Goal: Task Accomplishment & Management: Use online tool/utility

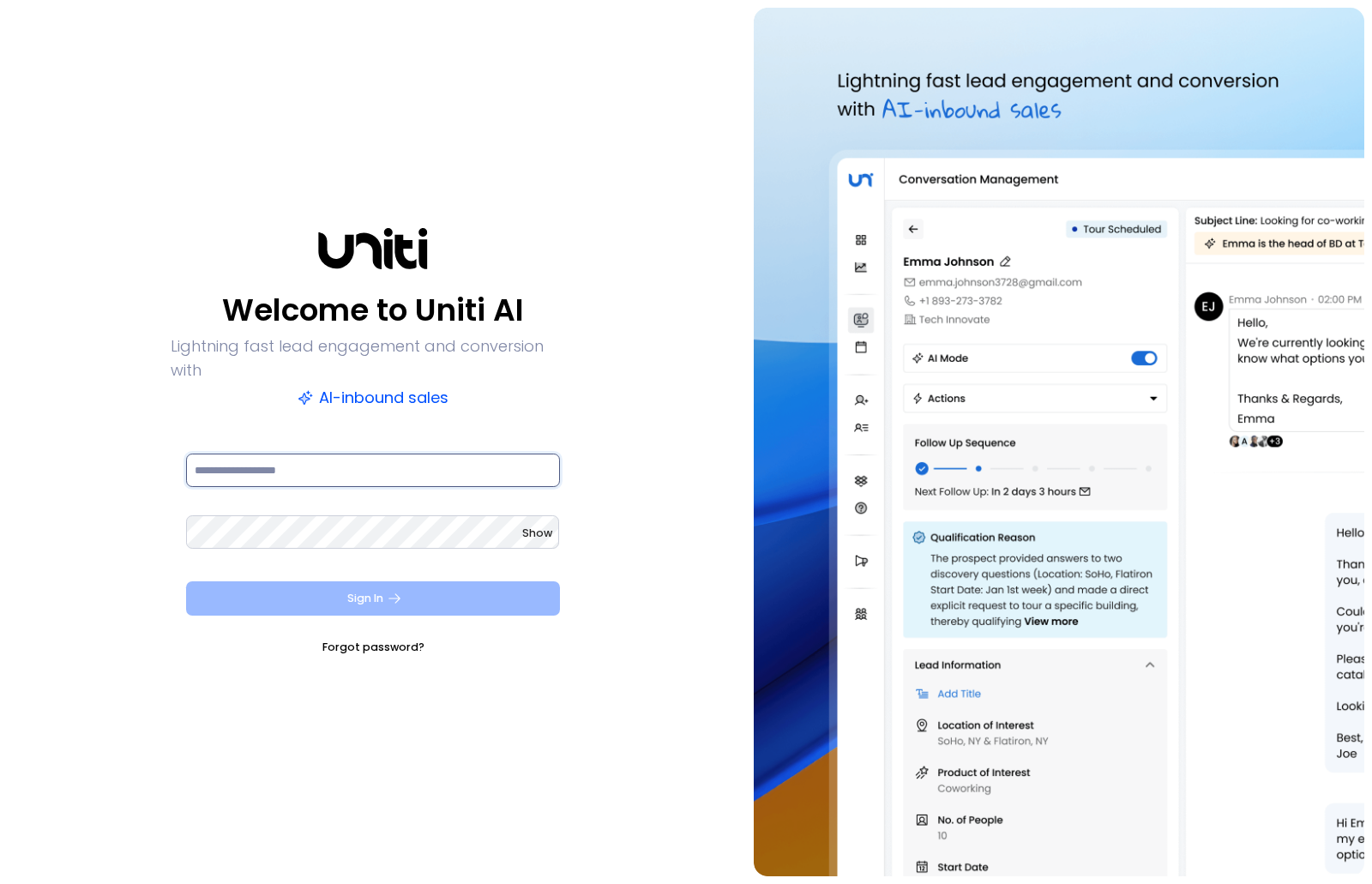
type input "**********"
click at [423, 588] on button "Sign In" at bounding box center [372, 598] width 374 height 34
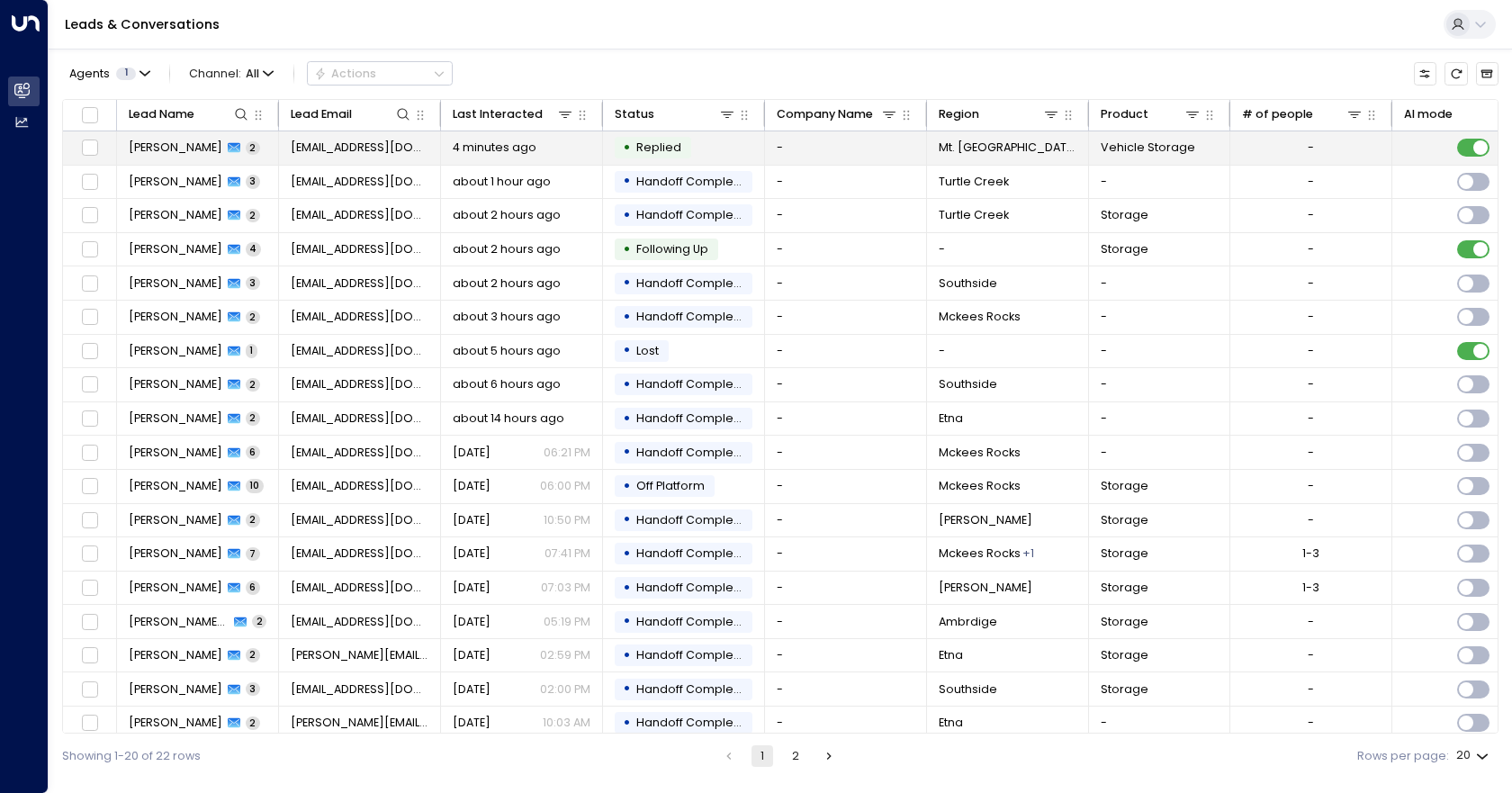
click at [819, 151] on td "-" at bounding box center [845, 148] width 162 height 33
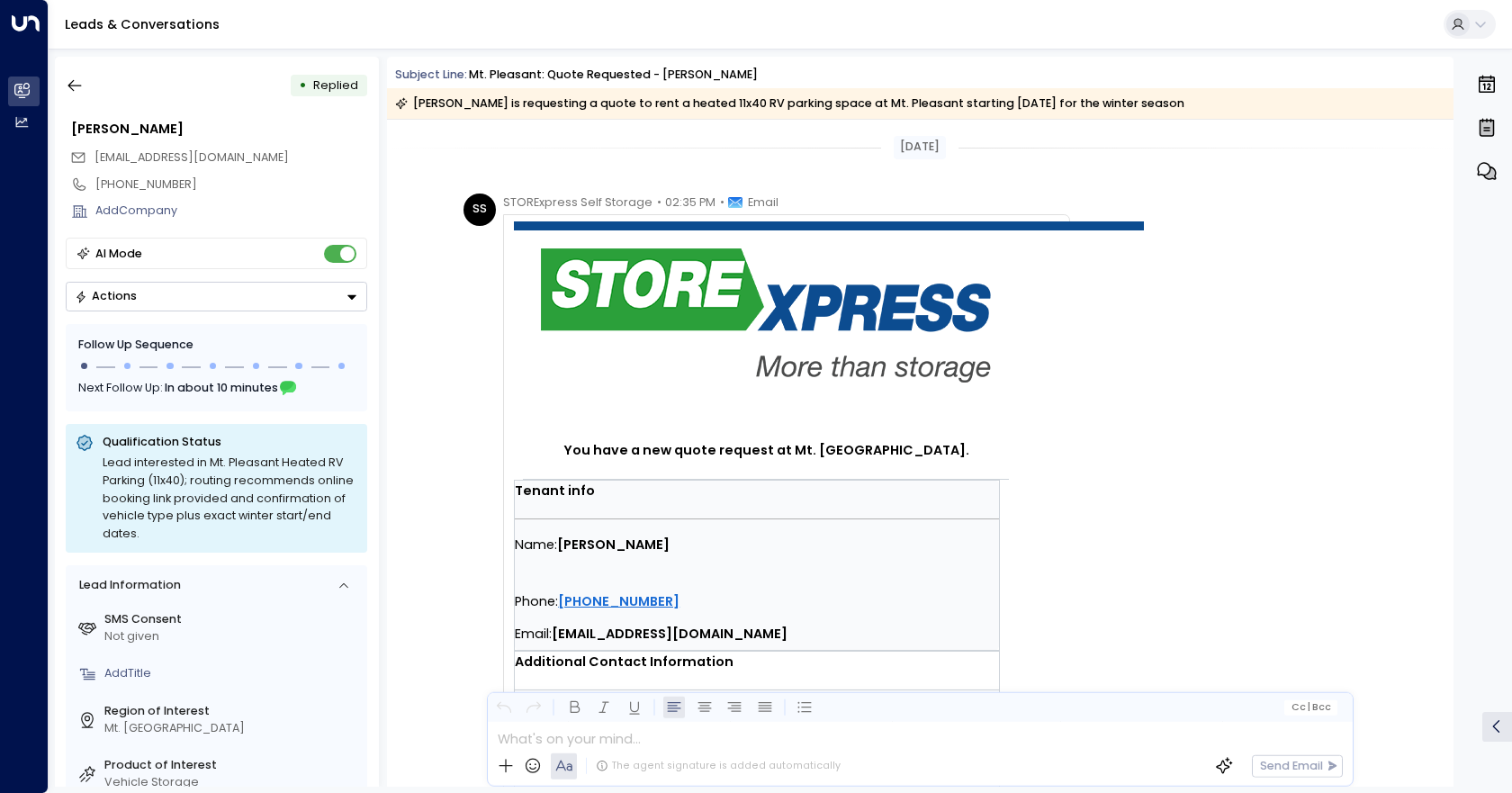
click at [202, 300] on button "Actions" at bounding box center [217, 296] width 302 height 29
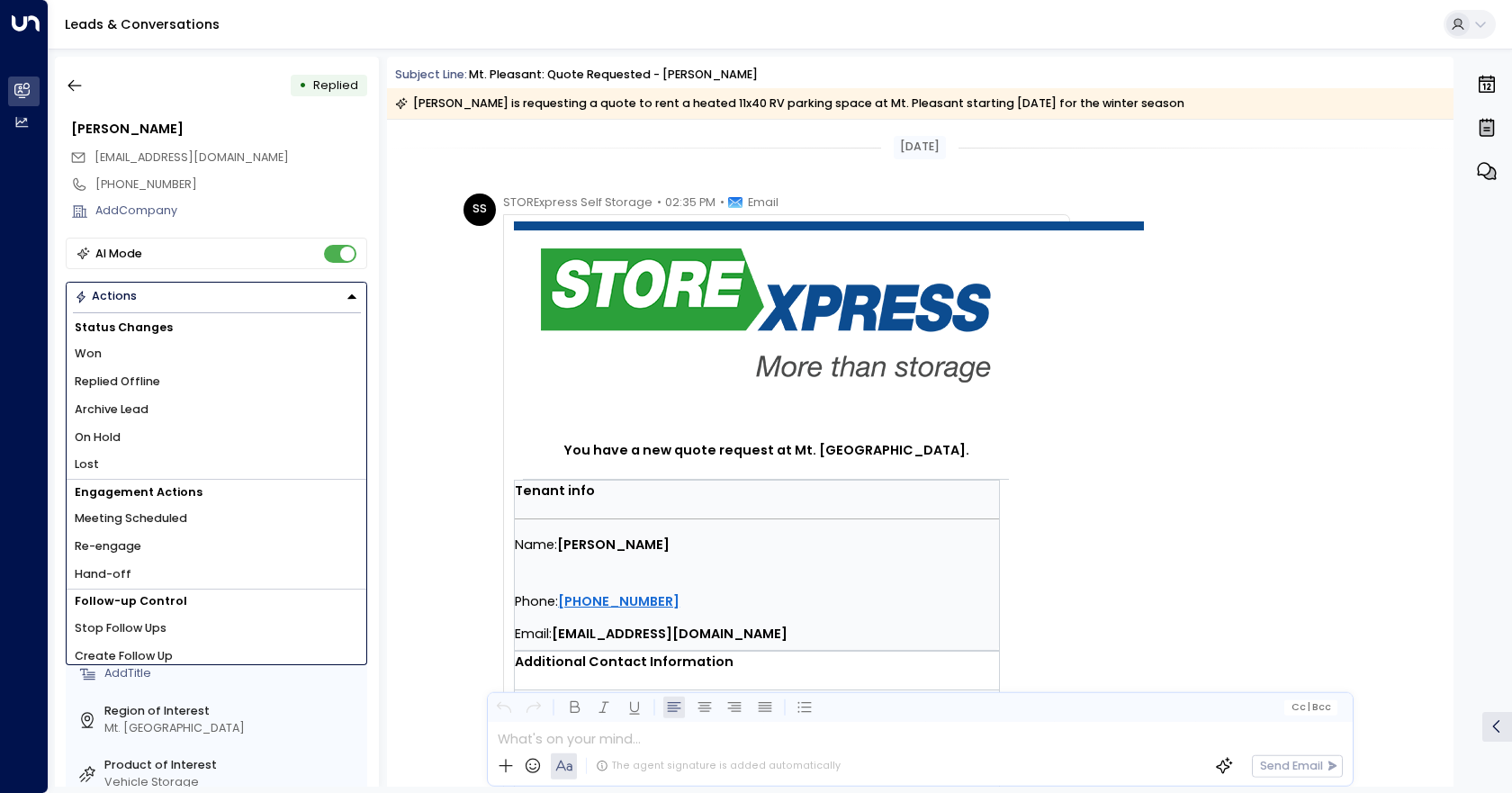
click at [1080, 468] on td "You have a new quote request at Mt. [GEOGRAPHIC_DATA]. Tenant info Name: [PERSO…" at bounding box center [829, 704] width 630 height 967
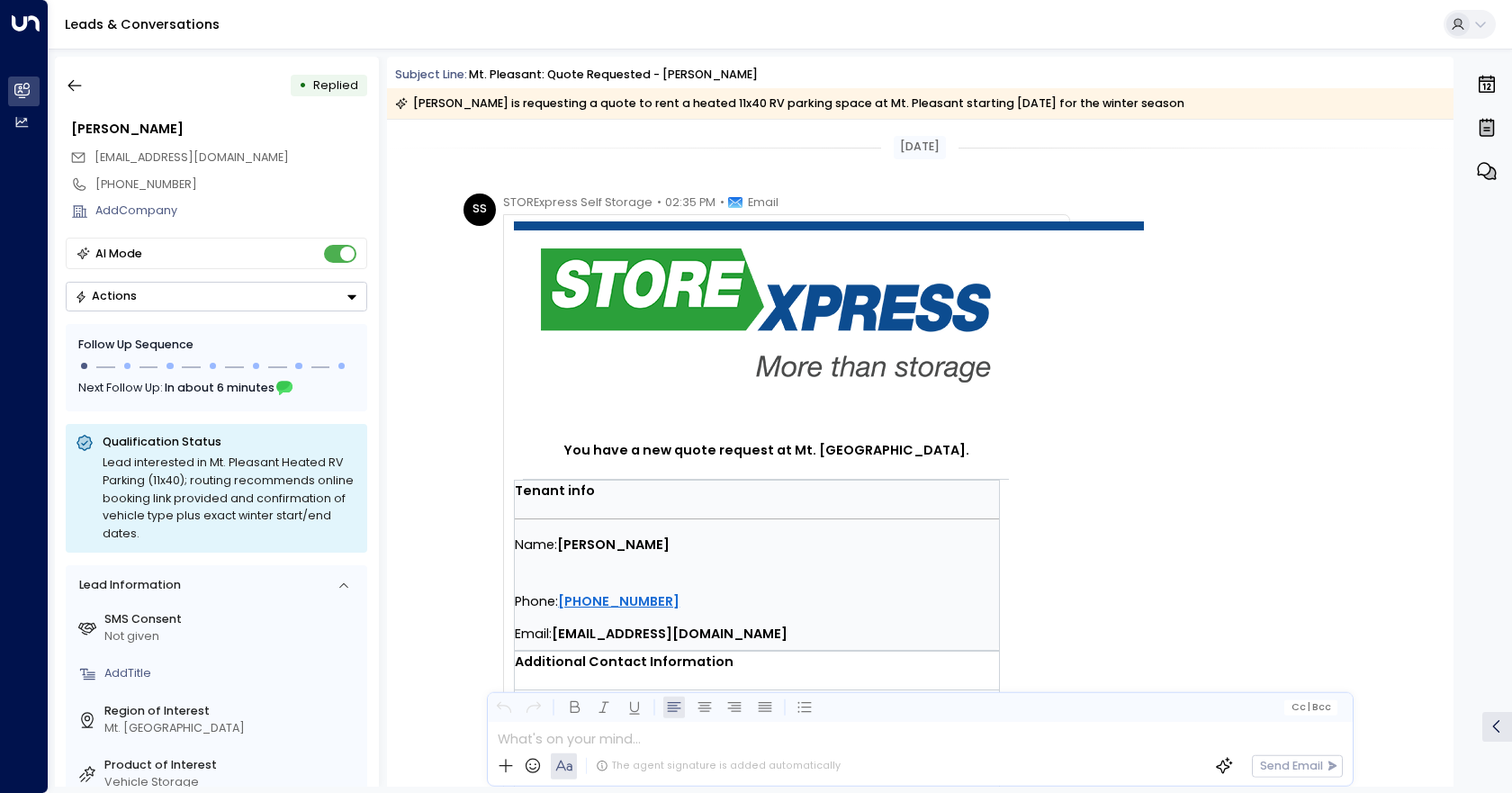
click at [301, 304] on button "Actions" at bounding box center [217, 296] width 302 height 29
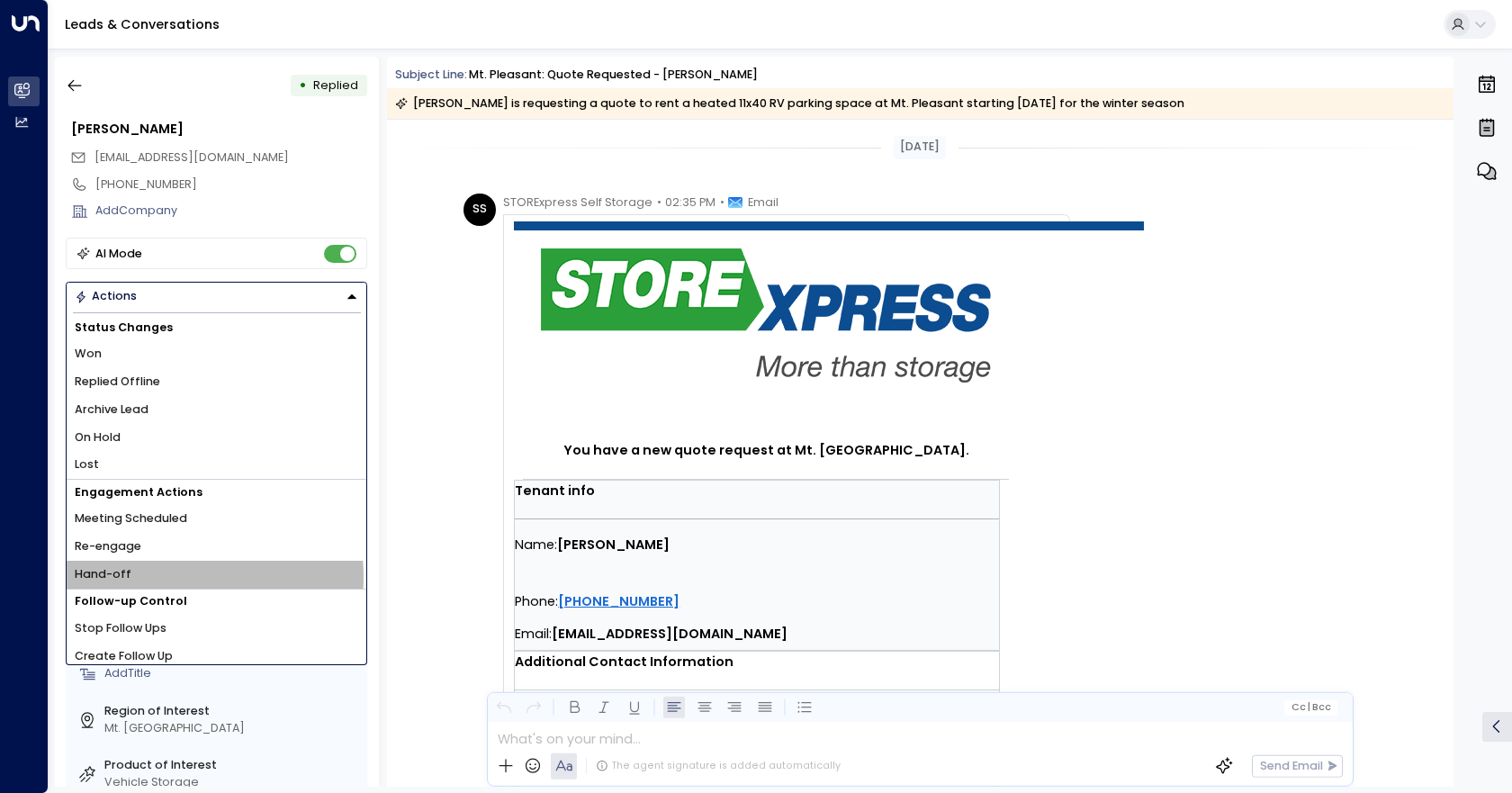
click at [146, 578] on li "Hand-off" at bounding box center [217, 574] width 300 height 27
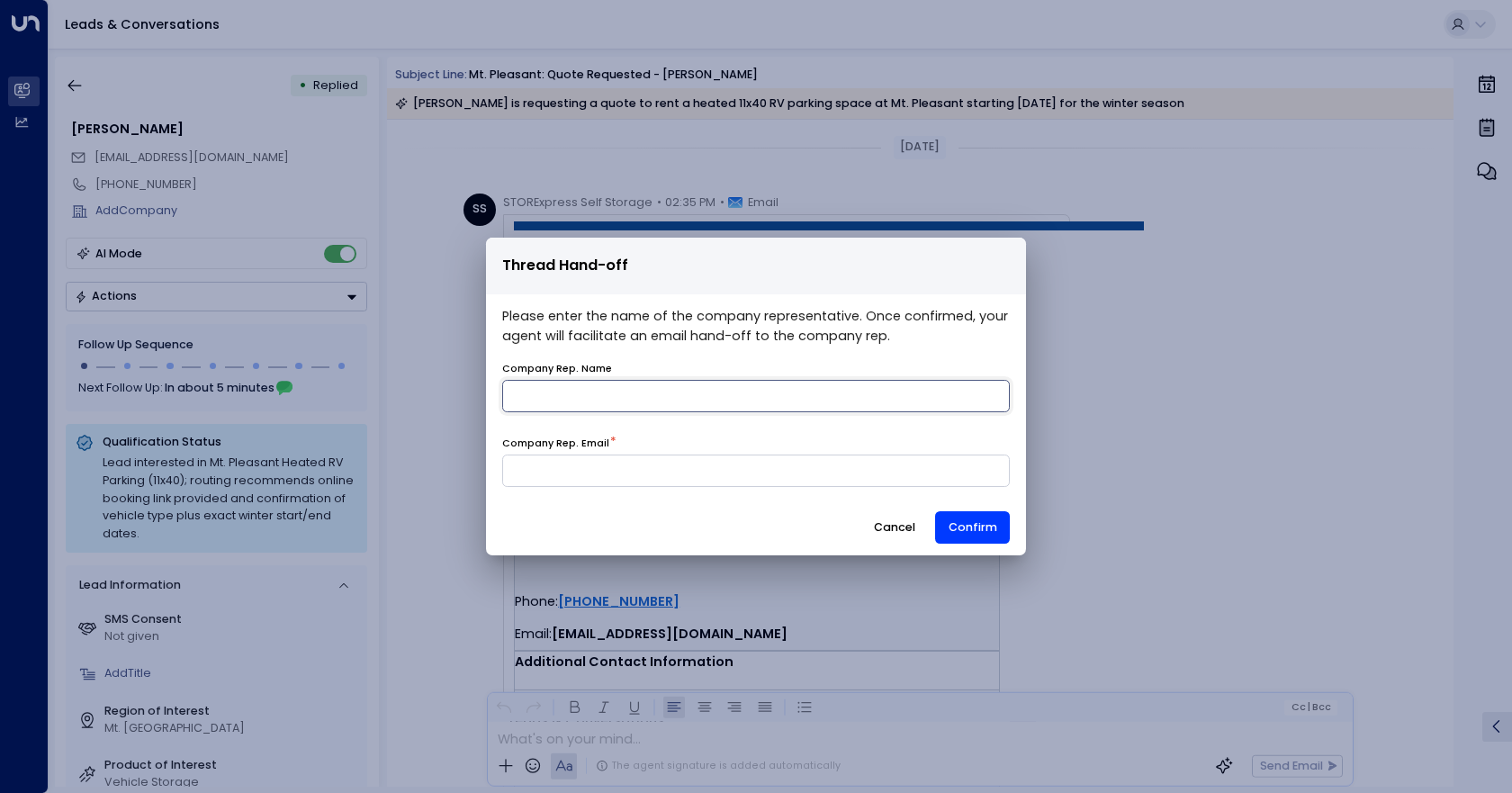
click at [622, 410] on input "name" at bounding box center [756, 395] width 508 height 32
type input "*******"
click at [609, 469] on input at bounding box center [756, 470] width 508 height 32
type input "**********"
click at [980, 532] on button "Confirm" at bounding box center [972, 527] width 75 height 32
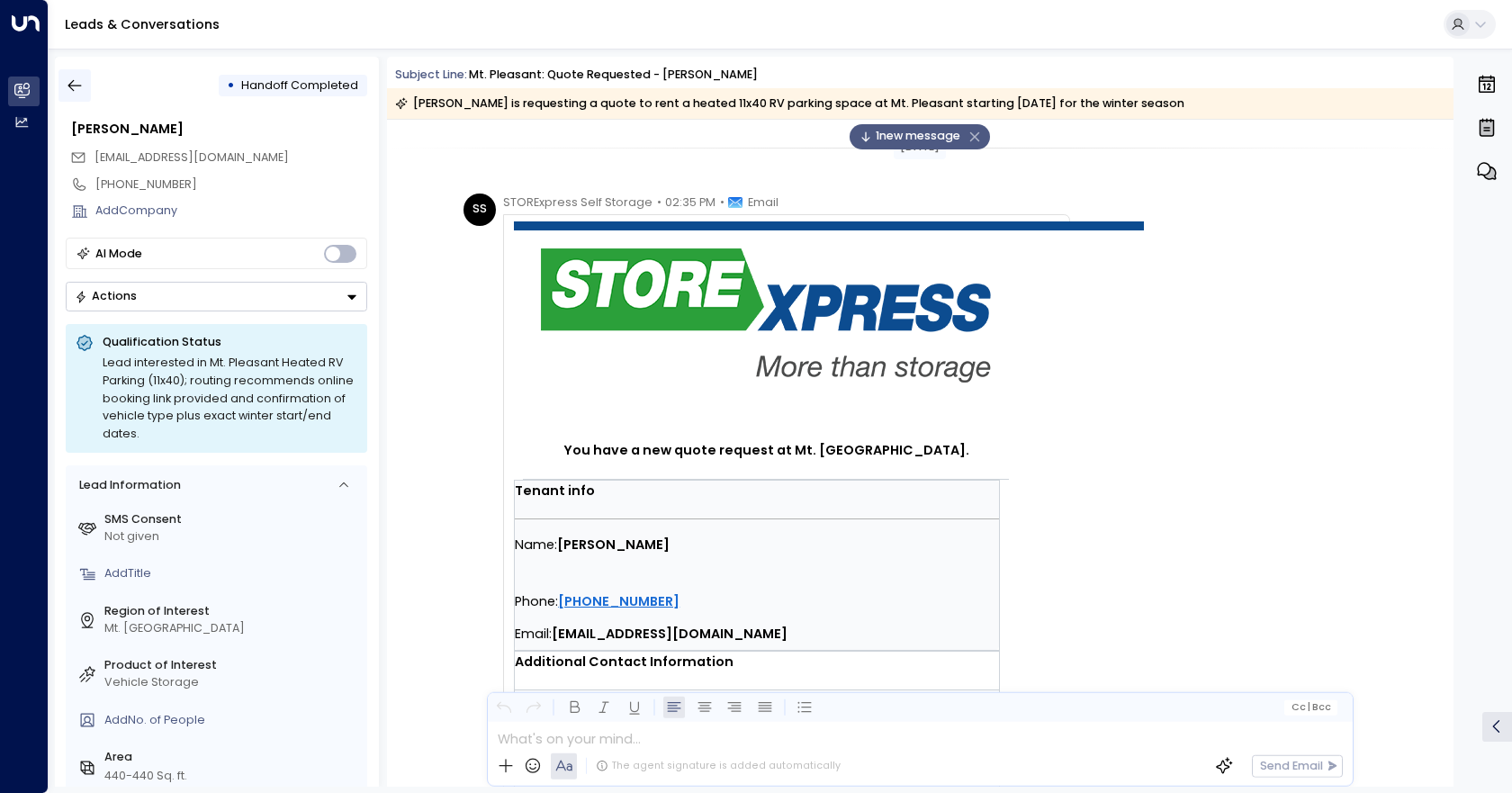
click at [82, 82] on icon "button" at bounding box center [75, 86] width 18 height 18
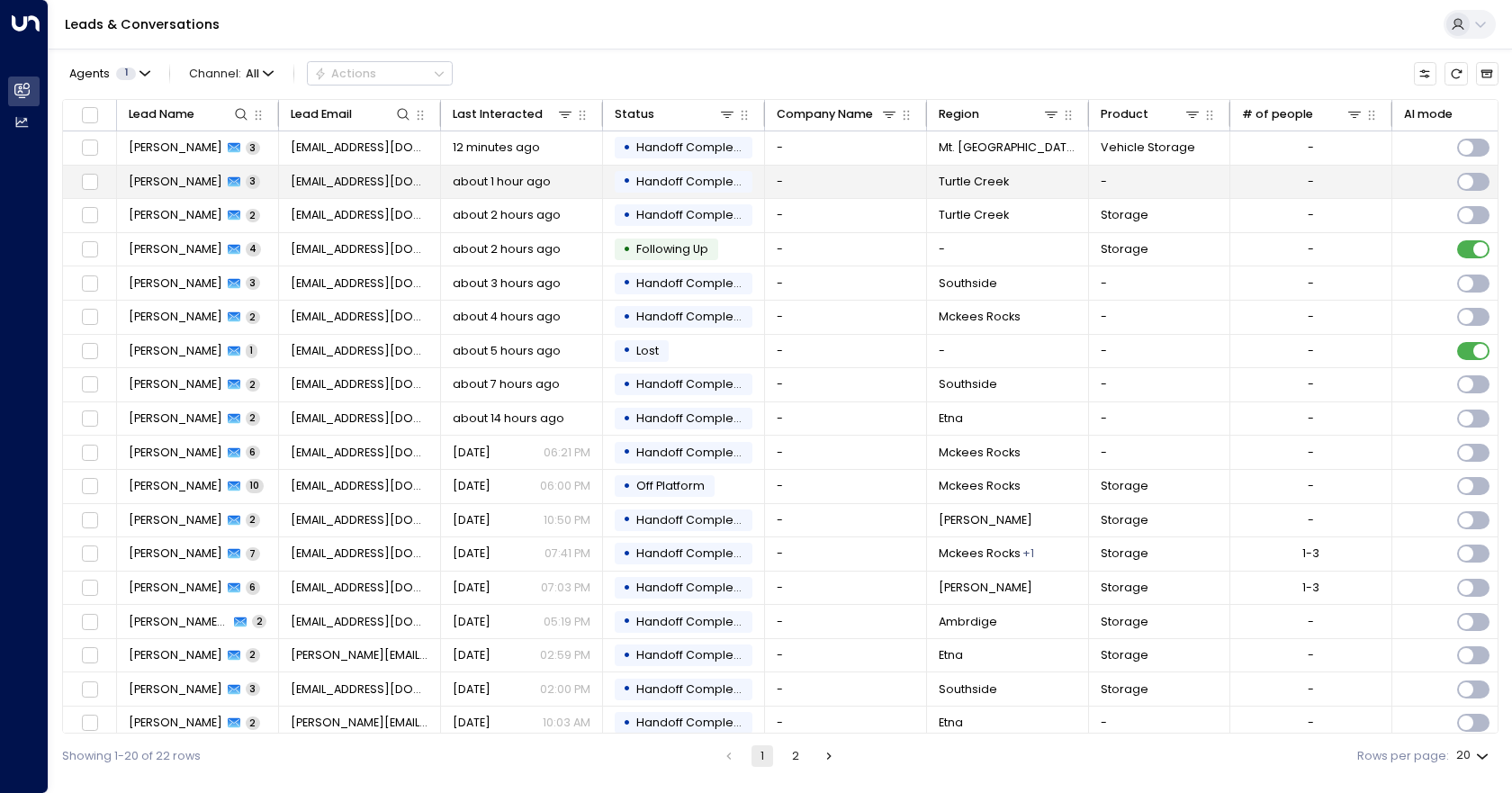
click at [897, 188] on td "-" at bounding box center [845, 182] width 162 height 33
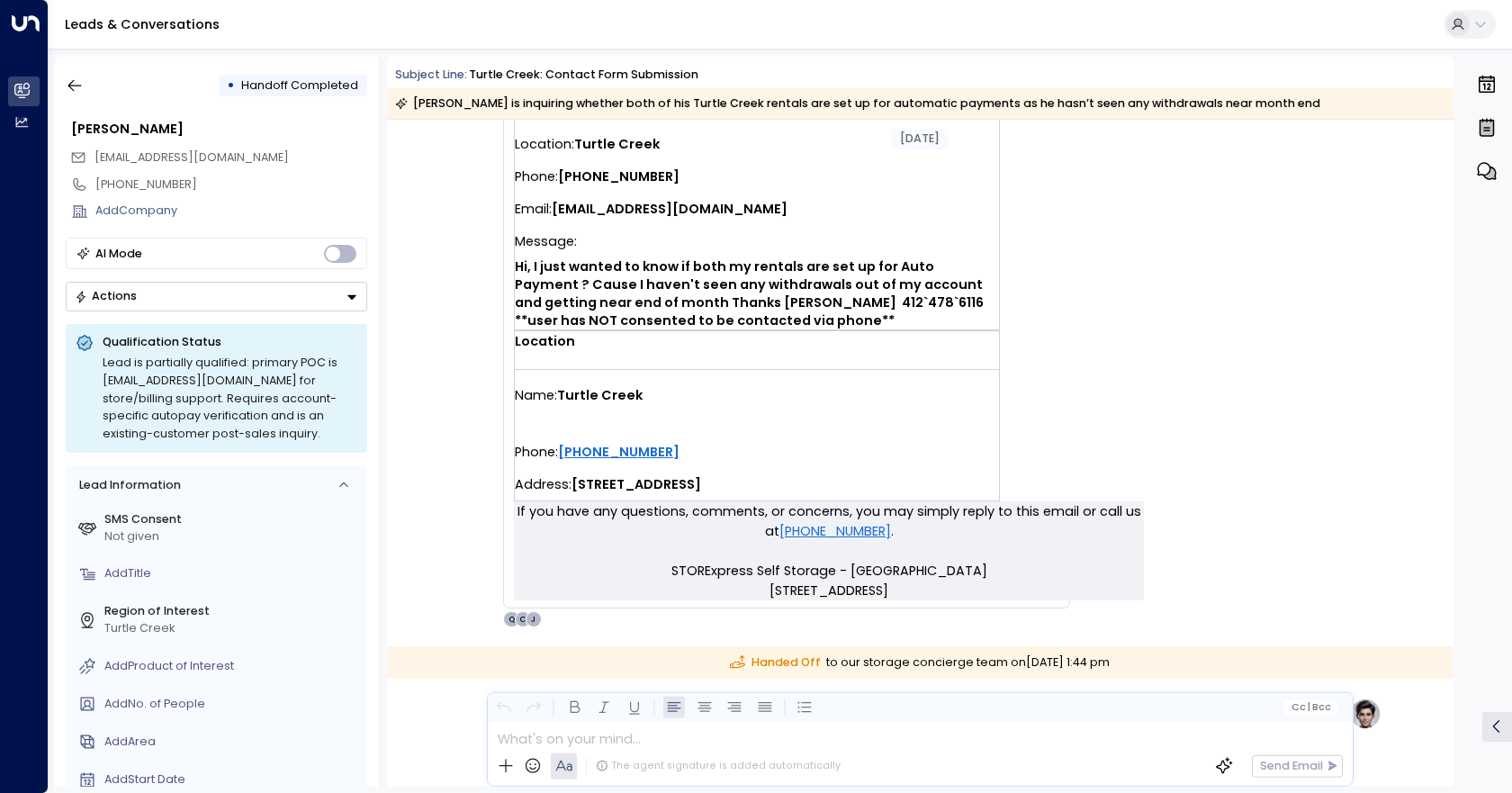
scroll to position [516, 0]
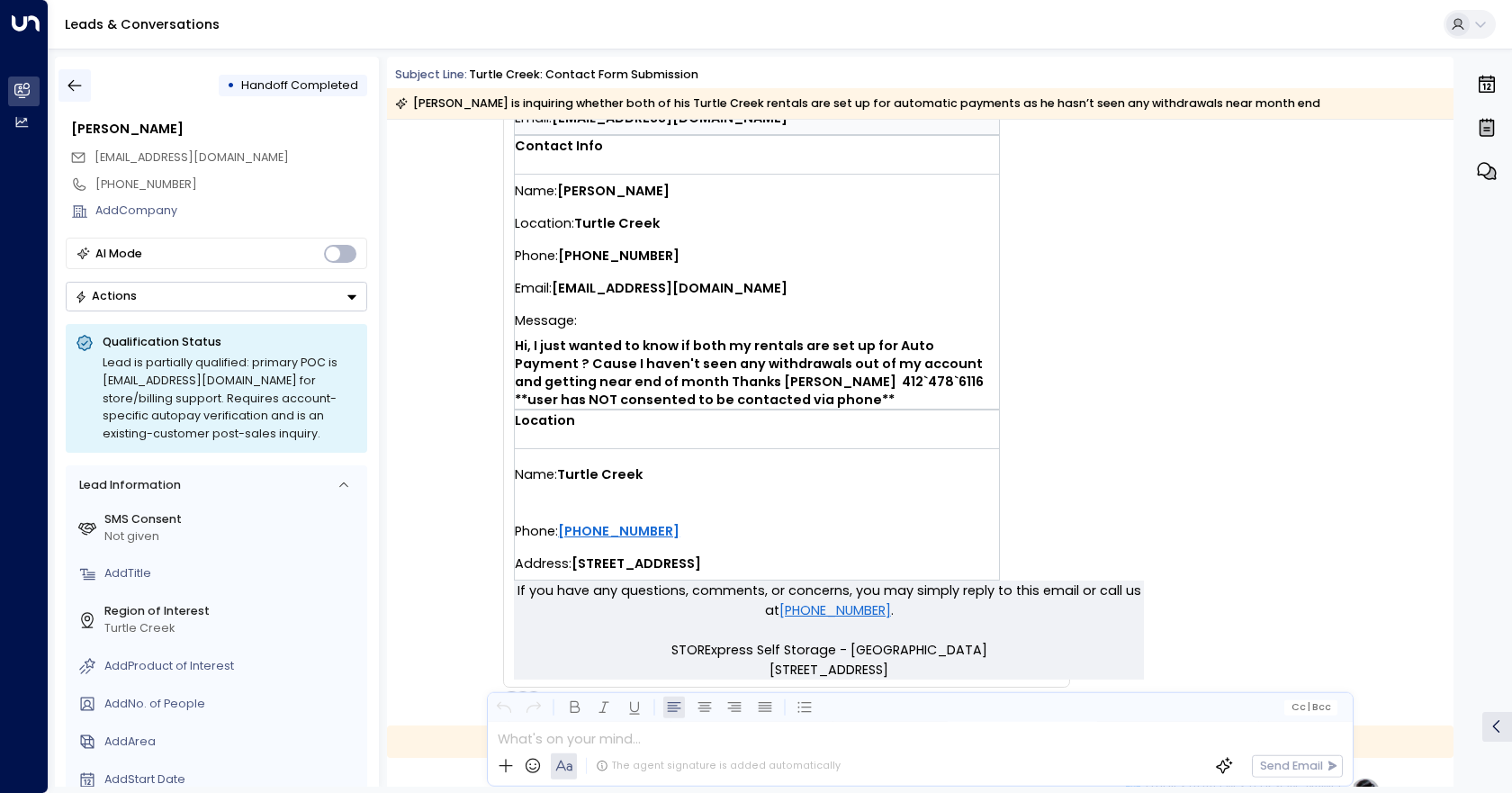
click at [61, 89] on button "button" at bounding box center [74, 85] width 32 height 32
